Goal: Find specific page/section: Find specific page/section

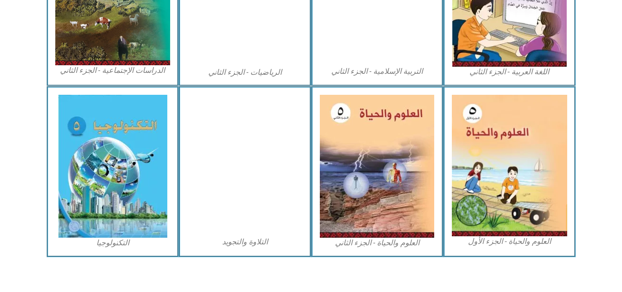
scroll to position [561, 0]
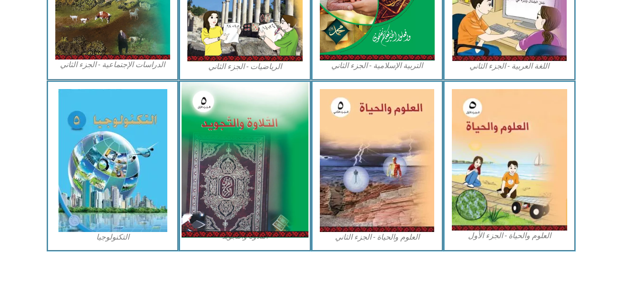
click at [254, 182] on img at bounding box center [245, 160] width 127 height 156
click at [227, 117] on img at bounding box center [245, 160] width 127 height 156
click at [240, 125] on img at bounding box center [245, 160] width 127 height 156
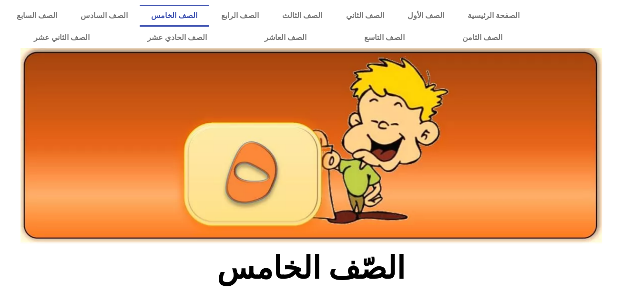
scroll to position [561, 0]
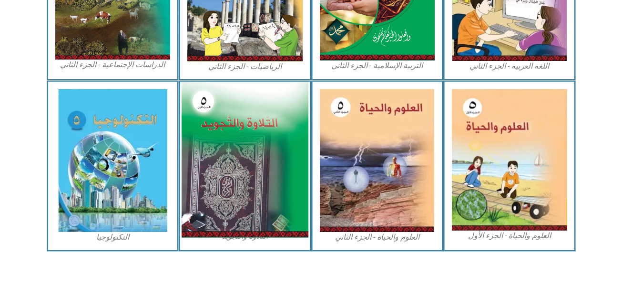
click at [265, 145] on img at bounding box center [245, 160] width 127 height 156
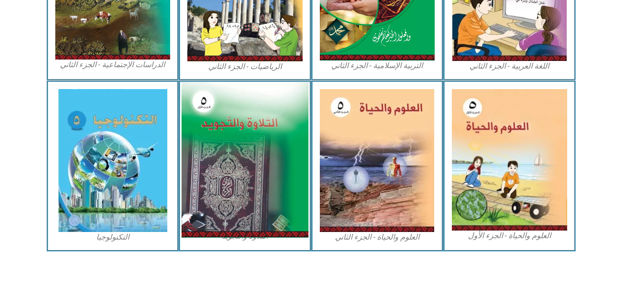
click at [237, 124] on img at bounding box center [245, 160] width 127 height 156
click at [289, 205] on img at bounding box center [245, 160] width 127 height 156
click at [275, 127] on img at bounding box center [245, 160] width 127 height 156
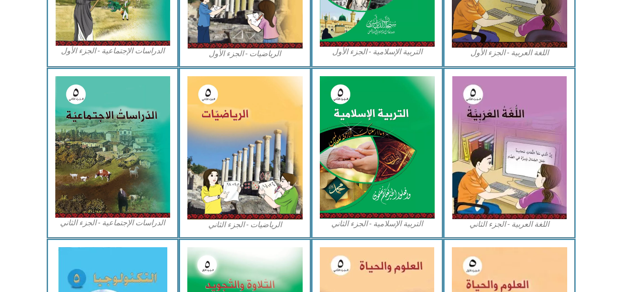
scroll to position [489, 0]
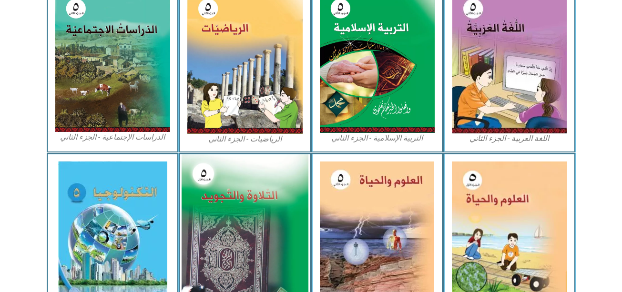
click at [289, 241] on img at bounding box center [245, 232] width 127 height 156
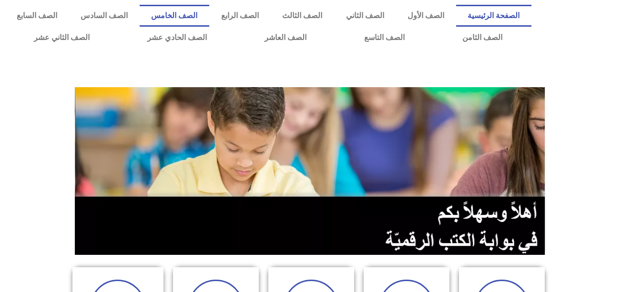
click at [209, 23] on link "الصف الخامس" at bounding box center [175, 16] width 70 height 22
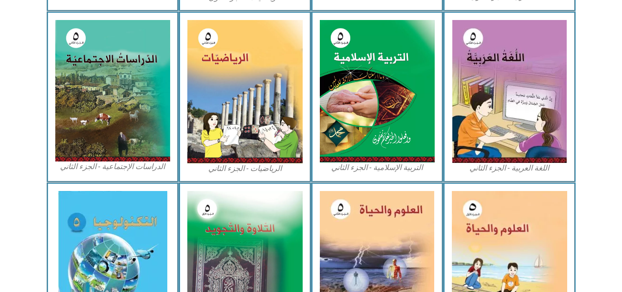
scroll to position [560, 0]
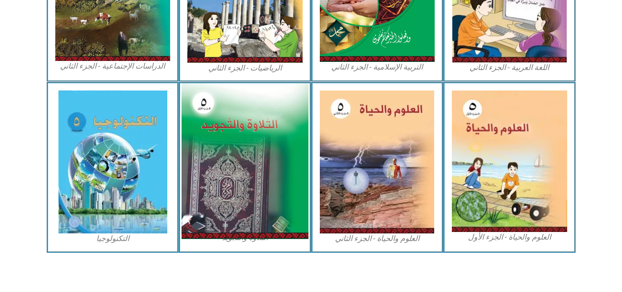
click at [239, 220] on img at bounding box center [245, 161] width 127 height 156
click at [253, 157] on img at bounding box center [245, 161] width 127 height 156
click at [278, 119] on img at bounding box center [245, 161] width 127 height 156
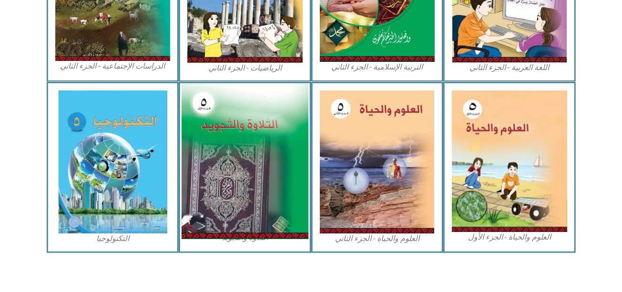
click at [256, 164] on img at bounding box center [245, 161] width 127 height 156
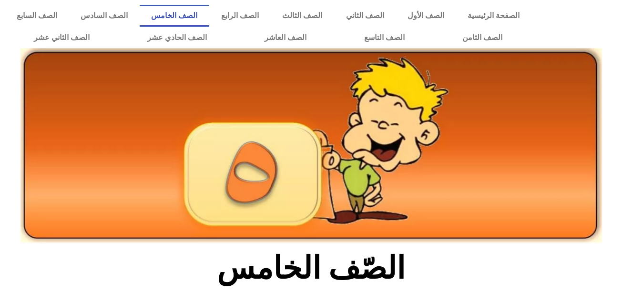
scroll to position [489, 0]
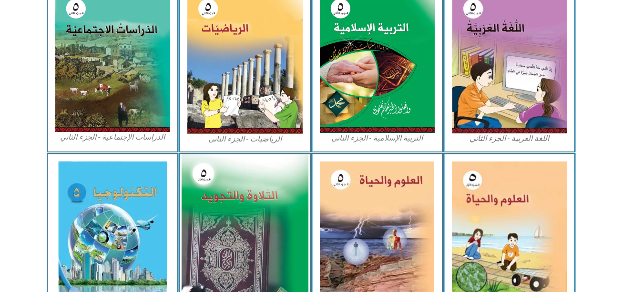
click at [276, 192] on img at bounding box center [245, 232] width 127 height 156
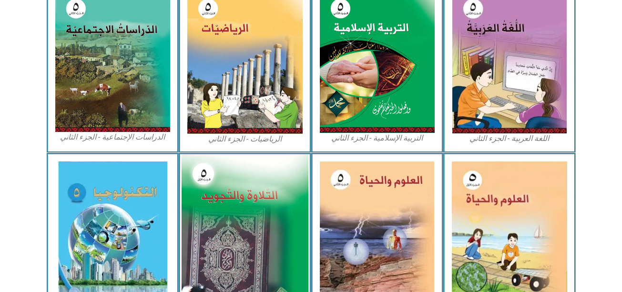
click at [244, 222] on img at bounding box center [245, 232] width 127 height 156
click at [252, 212] on img at bounding box center [245, 232] width 127 height 156
click at [236, 209] on img at bounding box center [245, 232] width 127 height 156
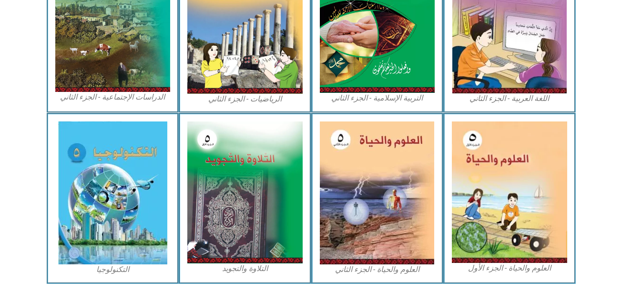
scroll to position [552, 0]
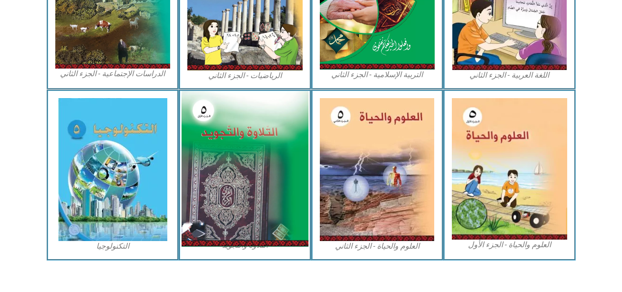
click at [276, 181] on img at bounding box center [245, 169] width 127 height 156
click at [291, 131] on img at bounding box center [245, 169] width 127 height 156
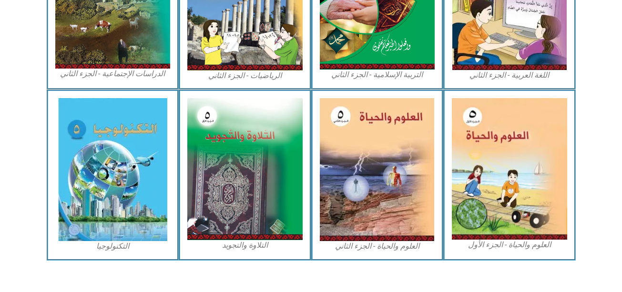
scroll to position [352, 0]
